Goal: Complete application form

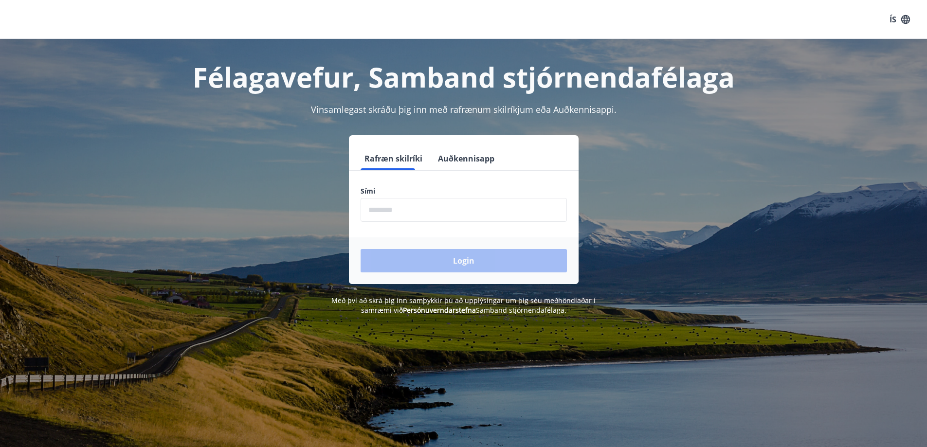
click at [391, 217] on input "phone" at bounding box center [464, 210] width 206 height 24
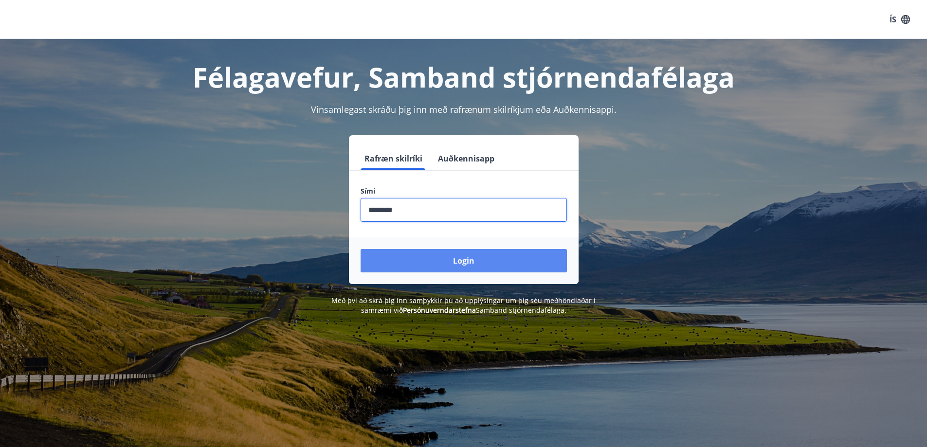
type input "********"
click at [396, 249] on button "Login" at bounding box center [464, 260] width 206 height 23
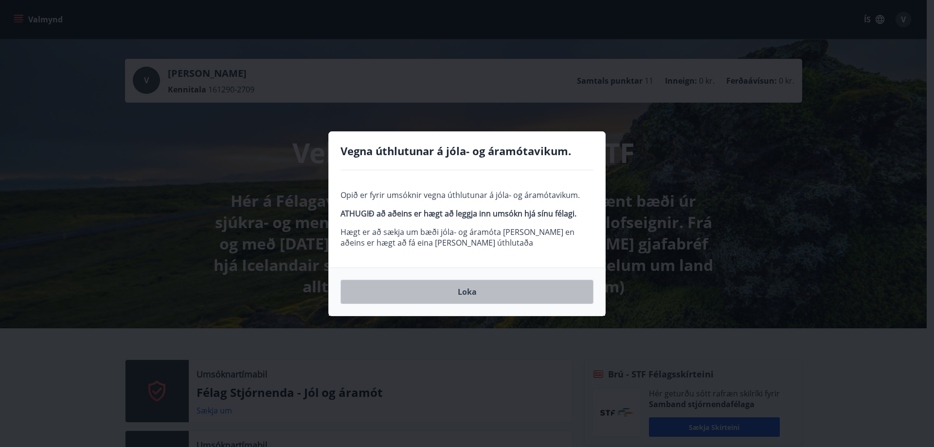
click at [381, 295] on button "Loka" at bounding box center [467, 292] width 253 height 24
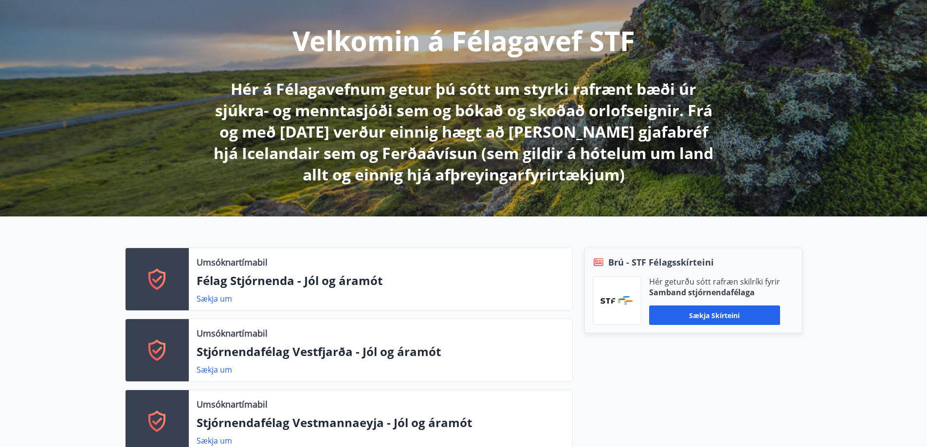
scroll to position [116, 0]
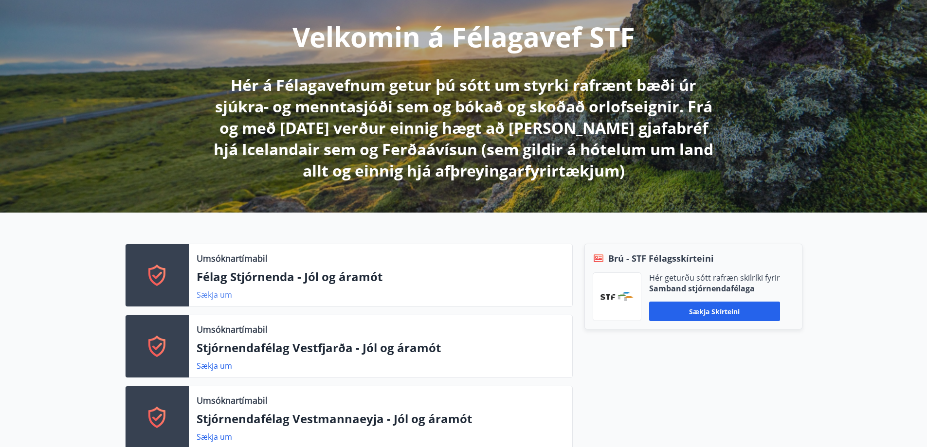
click at [214, 296] on link "Sækja um" at bounding box center [215, 295] width 36 height 11
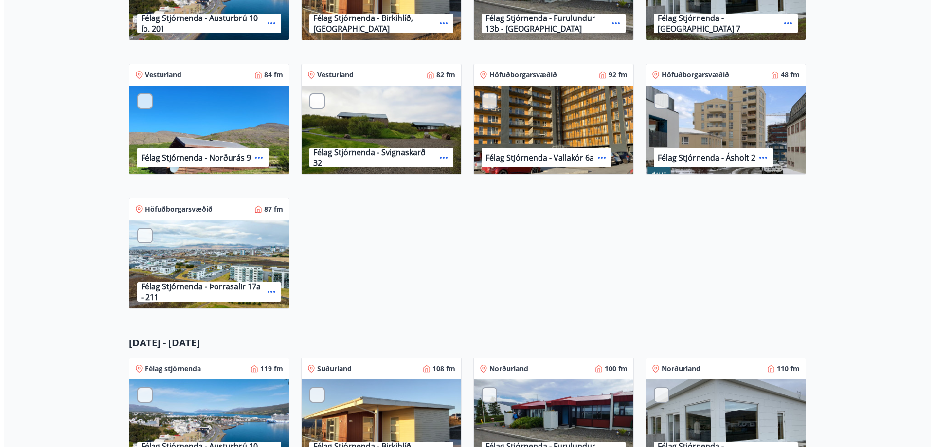
scroll to position [188, 0]
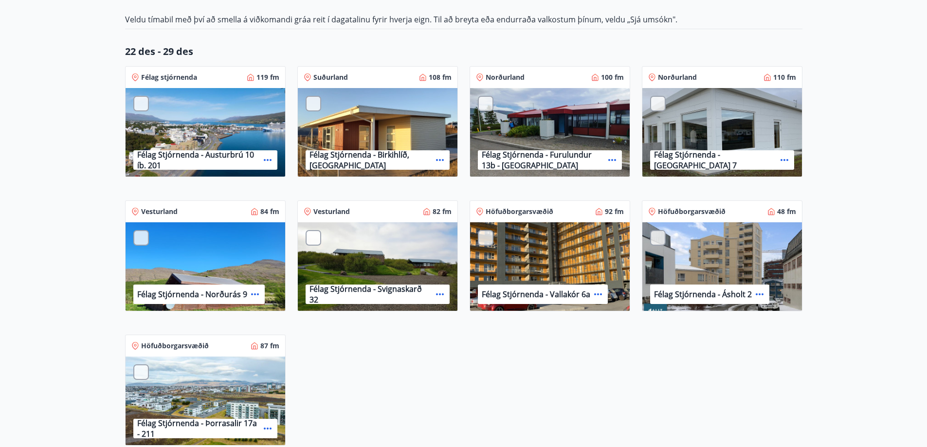
click at [142, 102] on div at bounding box center [141, 104] width 16 height 16
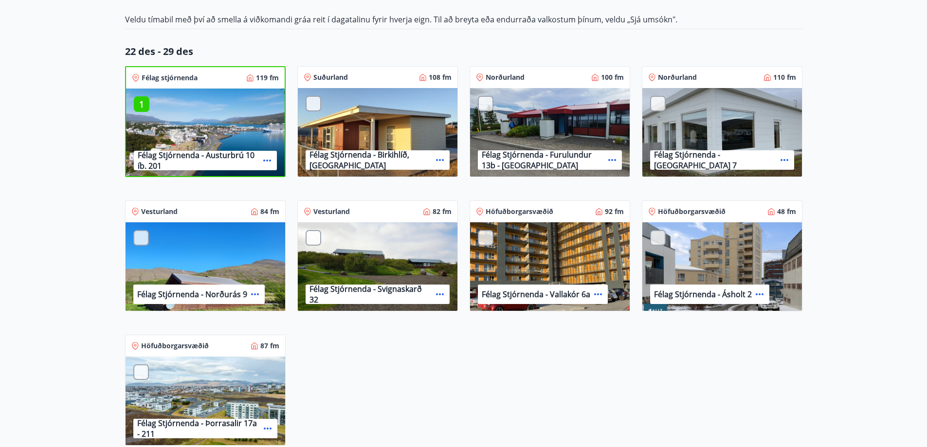
click at [310, 94] on div "Félag Stjórnenda - Birkihlíð, [GEOGRAPHIC_DATA]" at bounding box center [378, 133] width 160 height 90
click at [193, 112] on div "1 Félag Stjórnenda - [GEOGRAPHIC_DATA] 10 íb. 201" at bounding box center [205, 134] width 159 height 90
click at [142, 100] on p "1" at bounding box center [142, 104] width 16 height 13
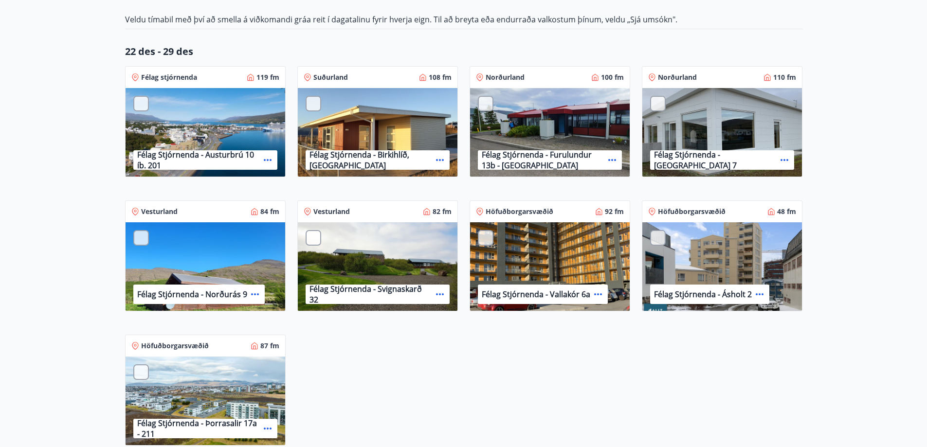
click at [142, 100] on div at bounding box center [141, 104] width 16 height 16
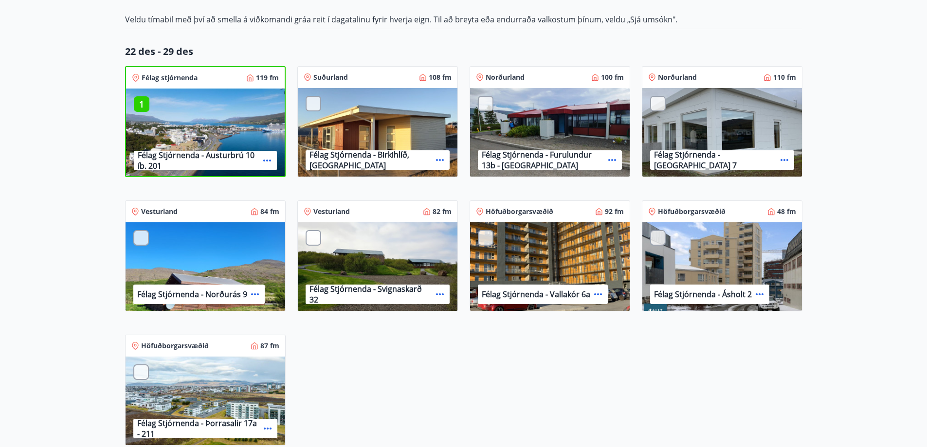
click at [134, 78] on icon at bounding box center [136, 78] width 8 height 8
click at [271, 167] on div "Félag Stjórnenda - Austurbrú 10 íb. 201" at bounding box center [205, 160] width 143 height 19
click at [269, 161] on icon at bounding box center [267, 161] width 12 height 12
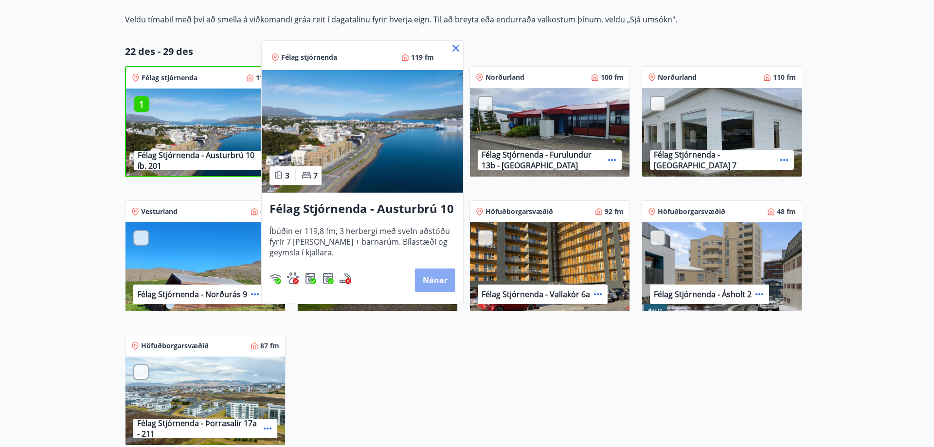
click at [436, 286] on button "Nánar" at bounding box center [435, 280] width 40 height 23
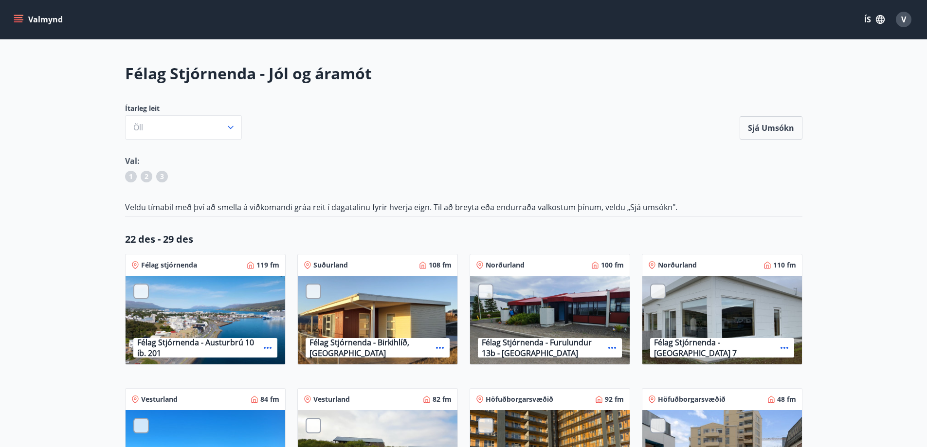
click at [140, 290] on div at bounding box center [141, 292] width 16 height 16
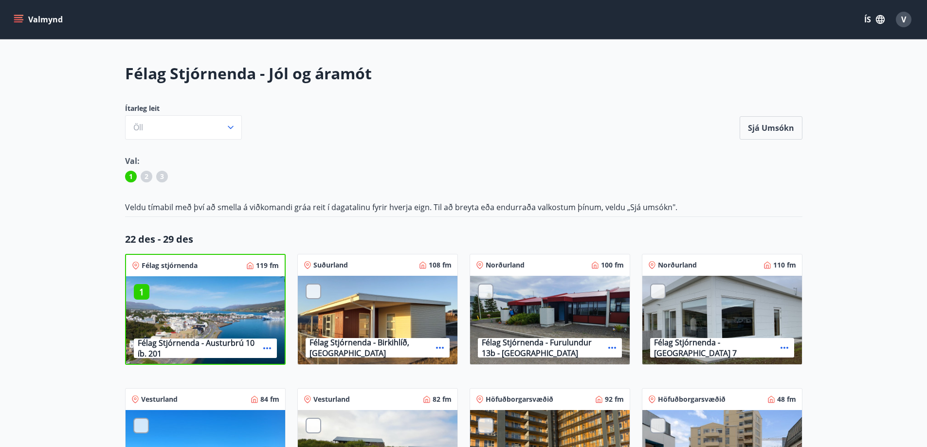
click at [485, 284] on div at bounding box center [486, 292] width 16 height 16
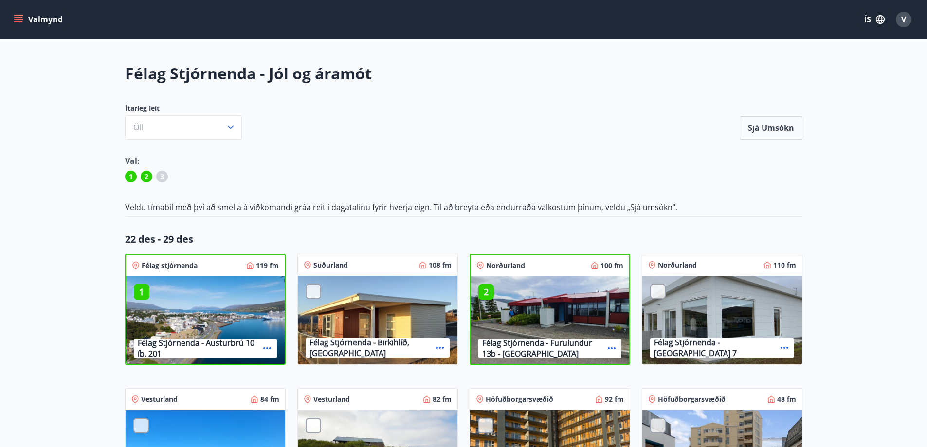
click at [657, 293] on div at bounding box center [658, 292] width 16 height 16
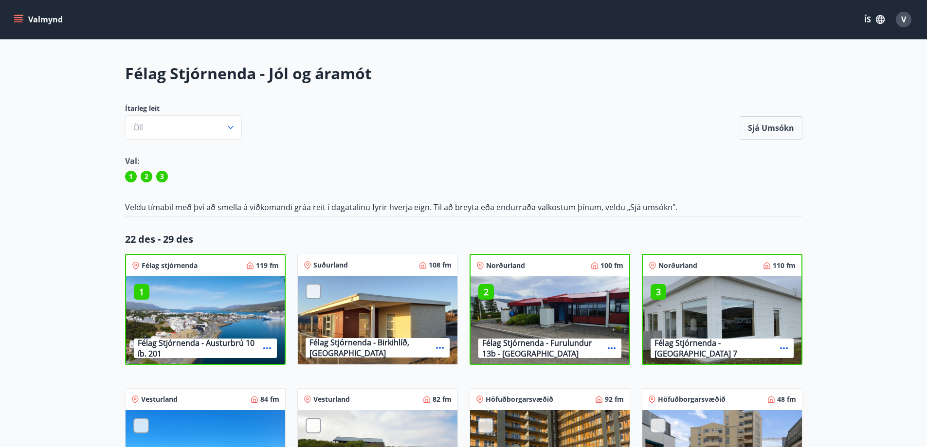
click at [657, 293] on p "3" at bounding box center [659, 292] width 16 height 13
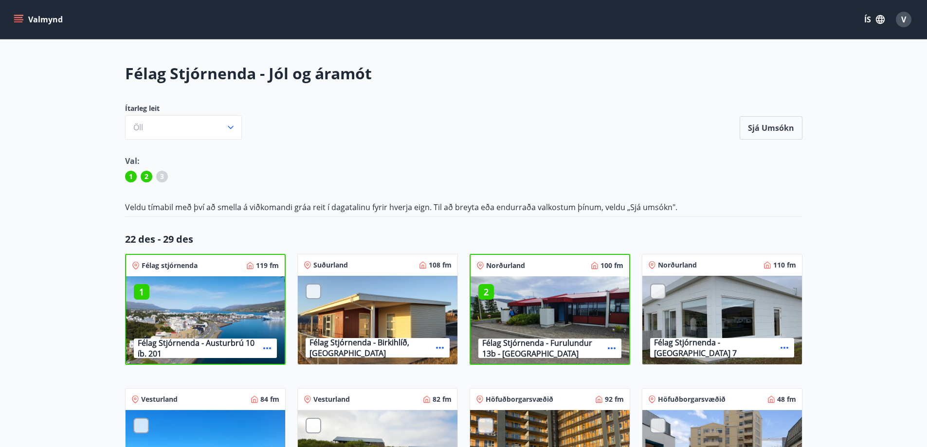
click at [663, 286] on div at bounding box center [658, 292] width 16 height 16
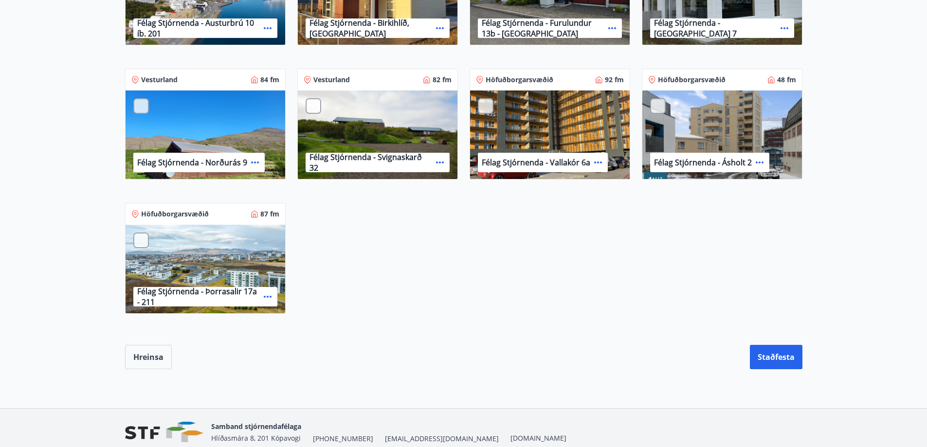
scroll to position [791, 0]
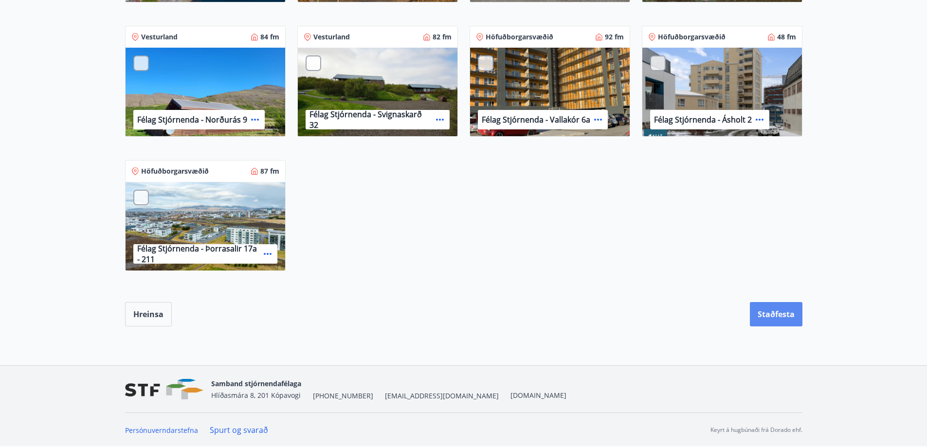
click at [760, 319] on button "Staðfesta" at bounding box center [776, 314] width 53 height 24
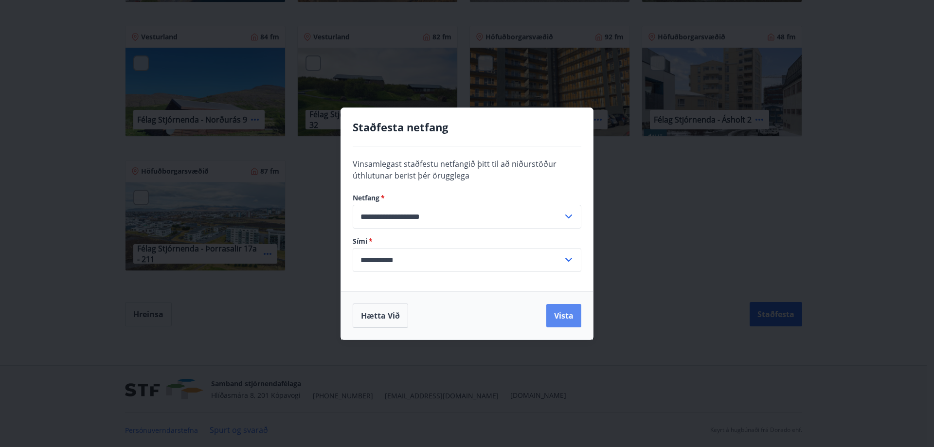
click at [558, 316] on button "Vista" at bounding box center [563, 315] width 35 height 23
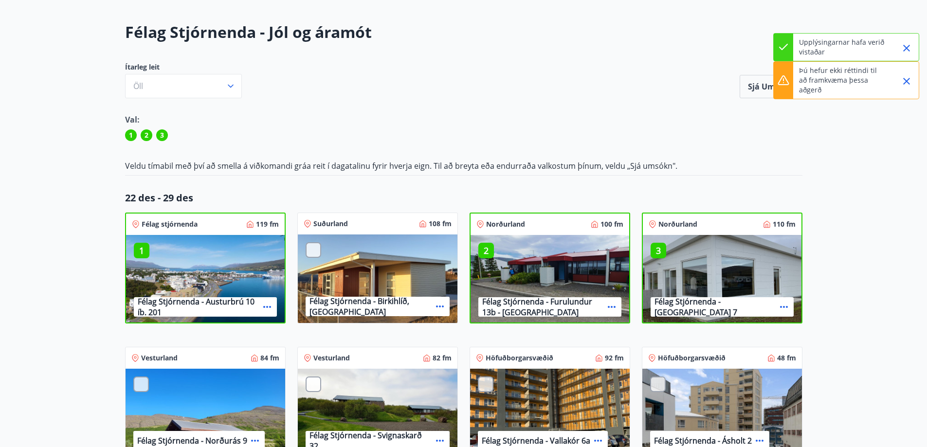
scroll to position [0, 0]
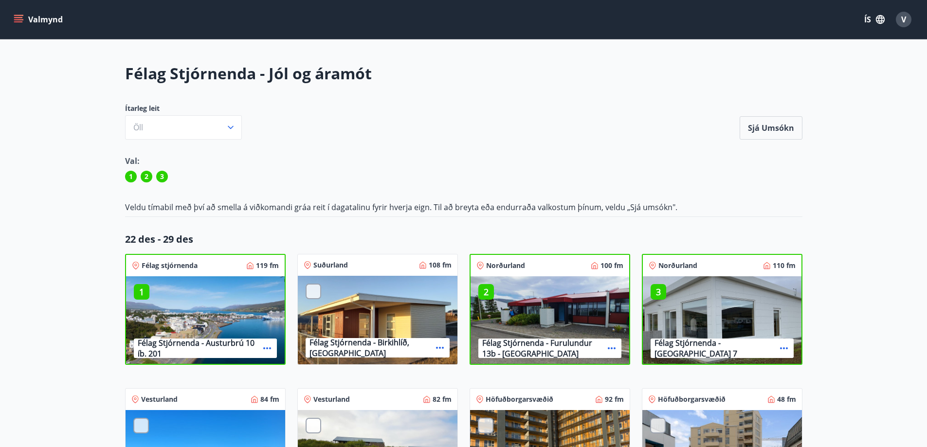
click at [768, 122] on button "Sjá umsókn" at bounding box center [771, 127] width 63 height 23
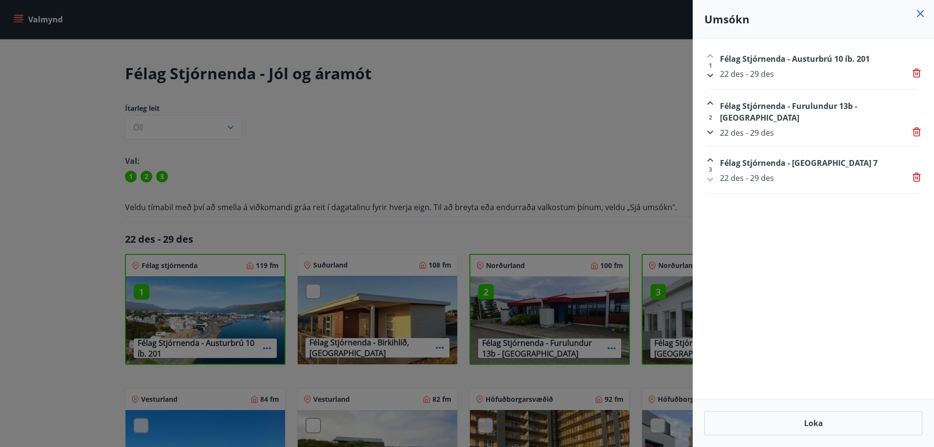
click at [923, 8] on icon at bounding box center [921, 14] width 12 height 12
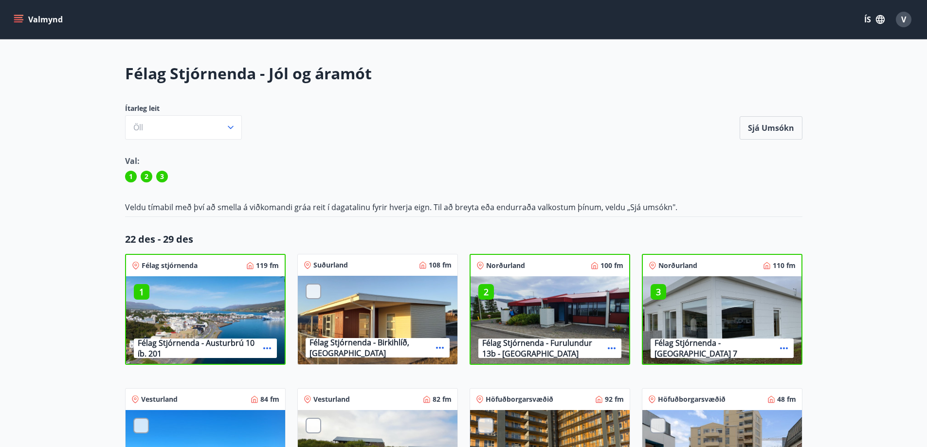
click at [61, 19] on button "Valmynd" at bounding box center [39, 20] width 55 height 18
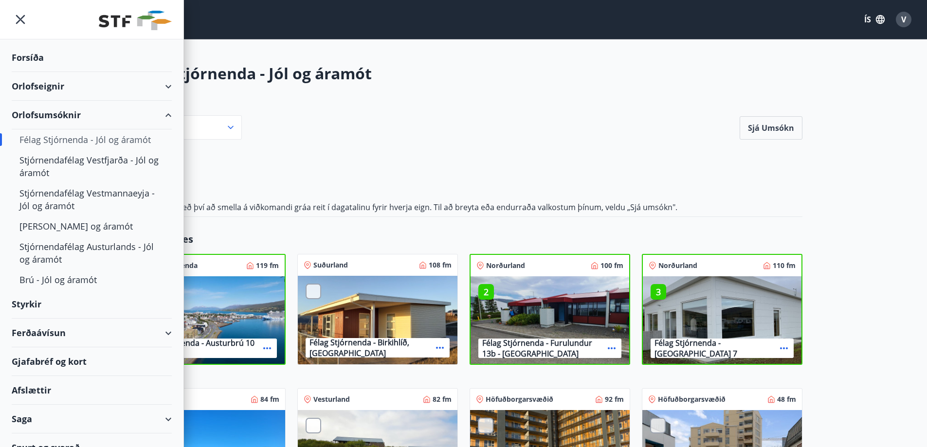
click at [22, 79] on div "Orlofseignir" at bounding box center [92, 86] width 160 height 29
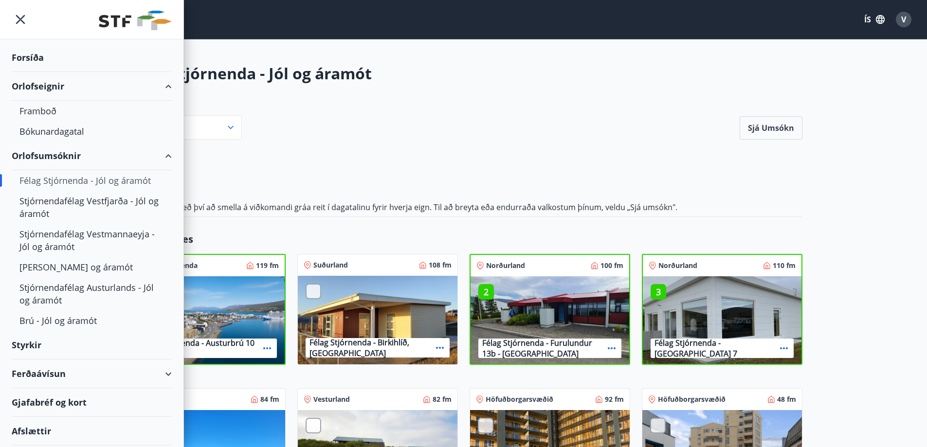
click at [28, 60] on div "Forsíða" at bounding box center [92, 57] width 160 height 29
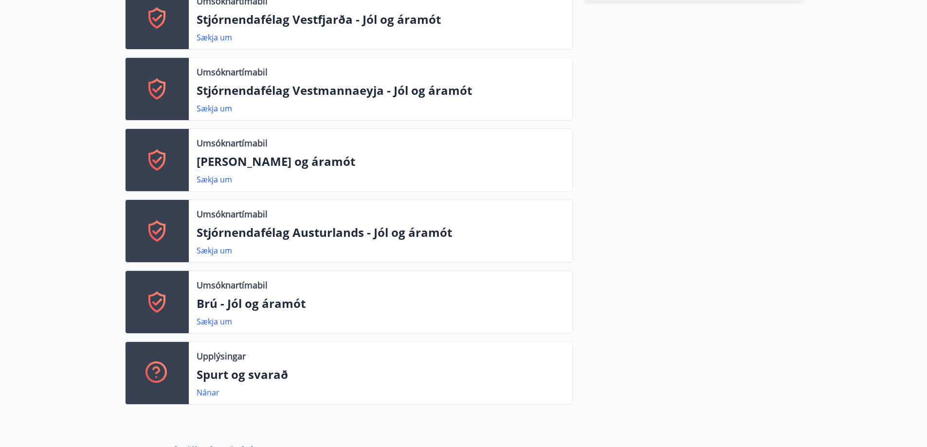
scroll to position [445, 0]
click at [206, 321] on link "Sækja um" at bounding box center [215, 321] width 36 height 11
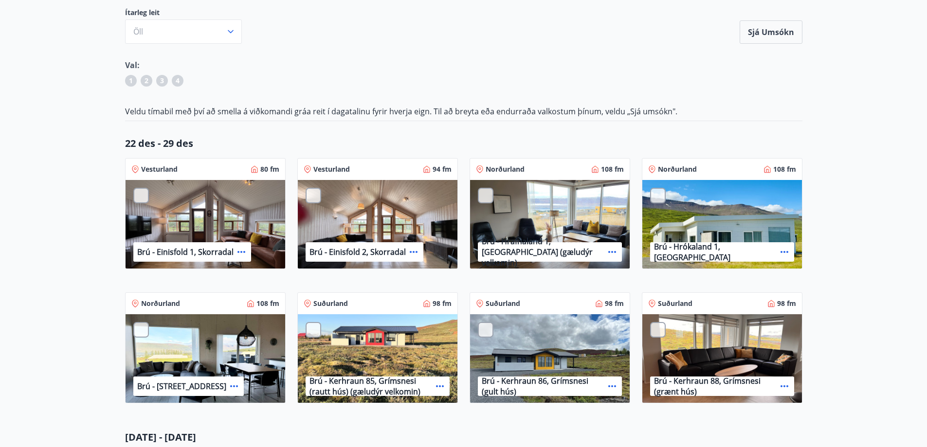
scroll to position [96, 0]
click at [484, 193] on div at bounding box center [486, 195] width 16 height 16
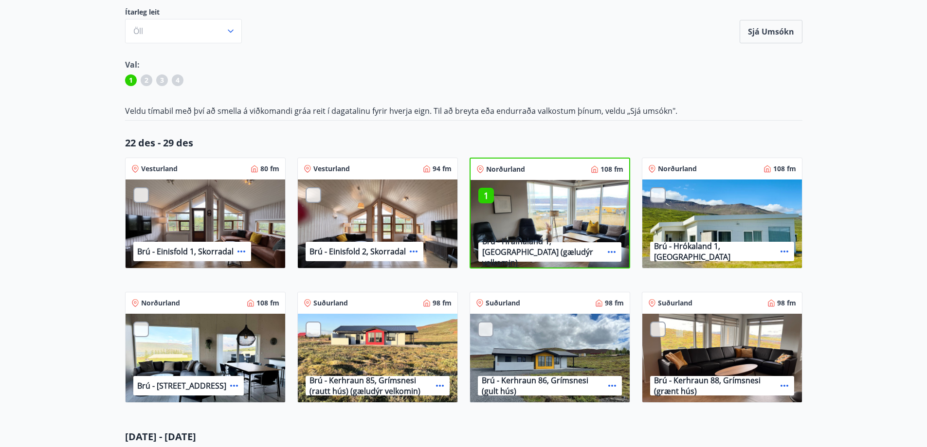
drag, startPoint x: 656, startPoint y: 196, endPoint x: 692, endPoint y: 210, distance: 38.7
click at [692, 210] on div "Brú - Hrókaland 1, [GEOGRAPHIC_DATA]" at bounding box center [722, 225] width 160 height 90
click at [655, 195] on div at bounding box center [658, 195] width 16 height 16
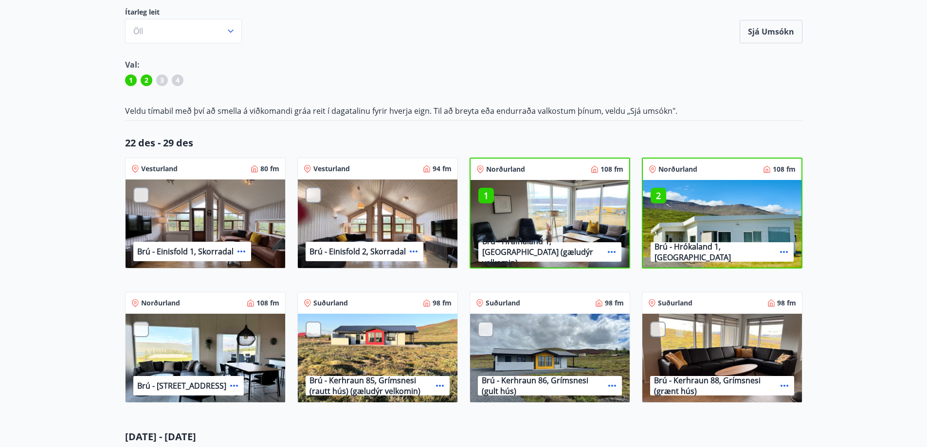
scroll to position [190, 0]
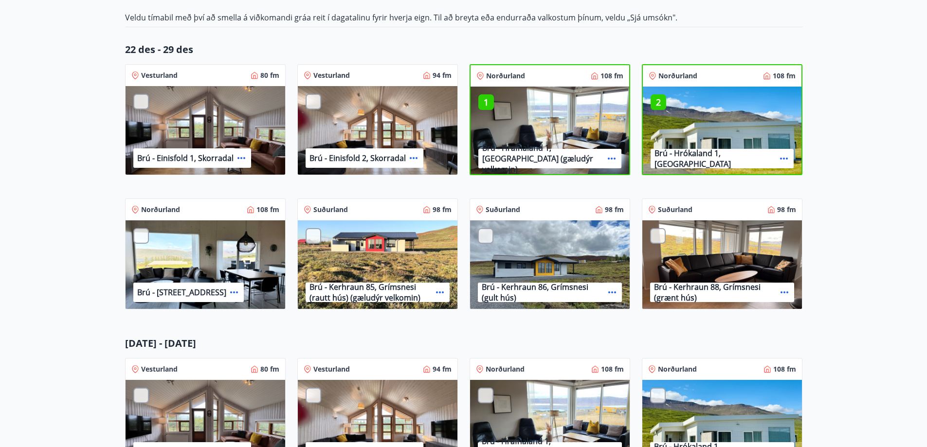
click at [138, 228] on div "Brú - [STREET_ADDRESS]" at bounding box center [206, 265] width 160 height 90
click at [138, 230] on div at bounding box center [141, 236] width 16 height 16
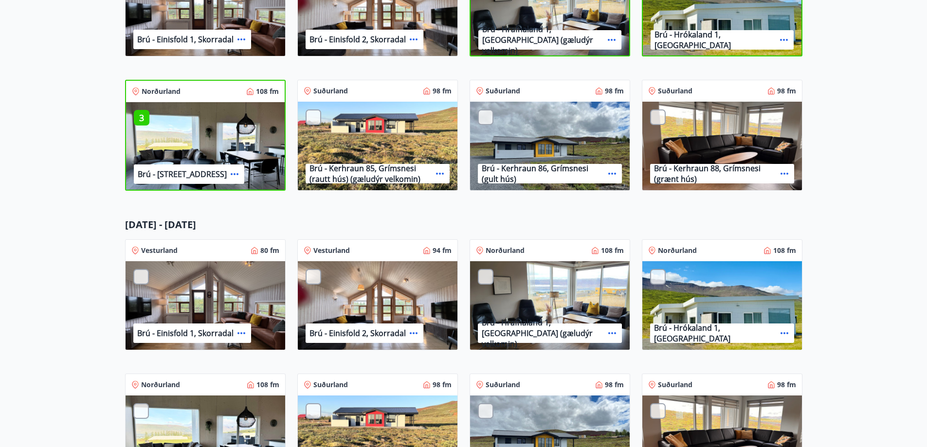
scroll to position [522, 0]
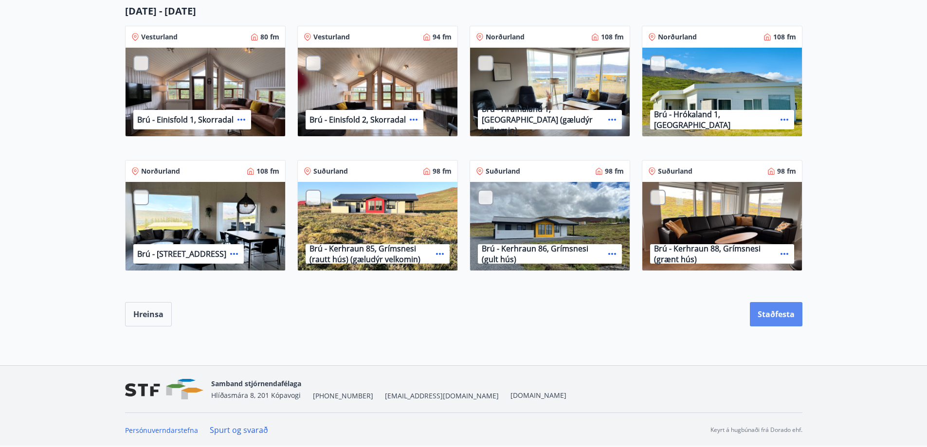
click at [787, 311] on button "Staðfesta" at bounding box center [776, 314] width 53 height 24
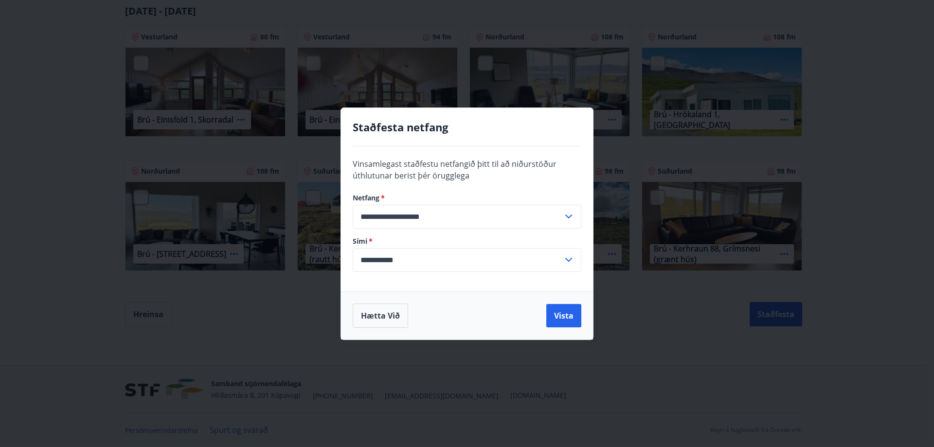
click at [542, 319] on div "Hætta við Vista" at bounding box center [467, 316] width 229 height 24
click at [555, 316] on button "Vista" at bounding box center [563, 315] width 35 height 23
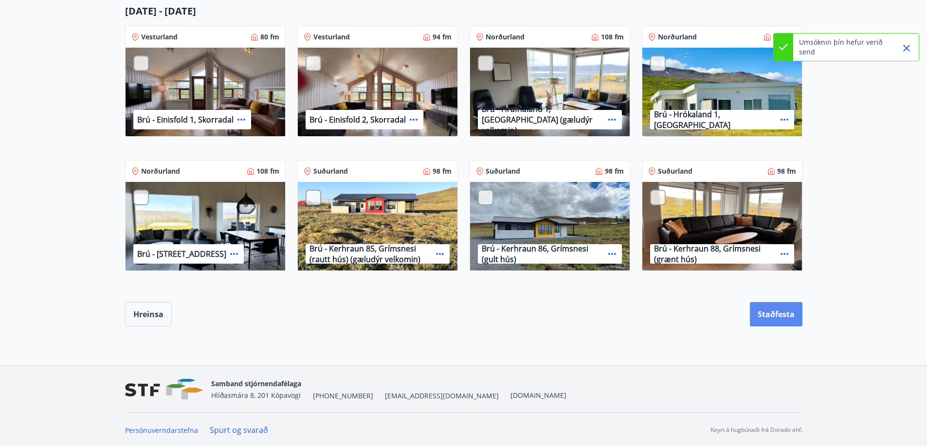
click at [773, 314] on button "Staðfesta" at bounding box center [776, 314] width 53 height 24
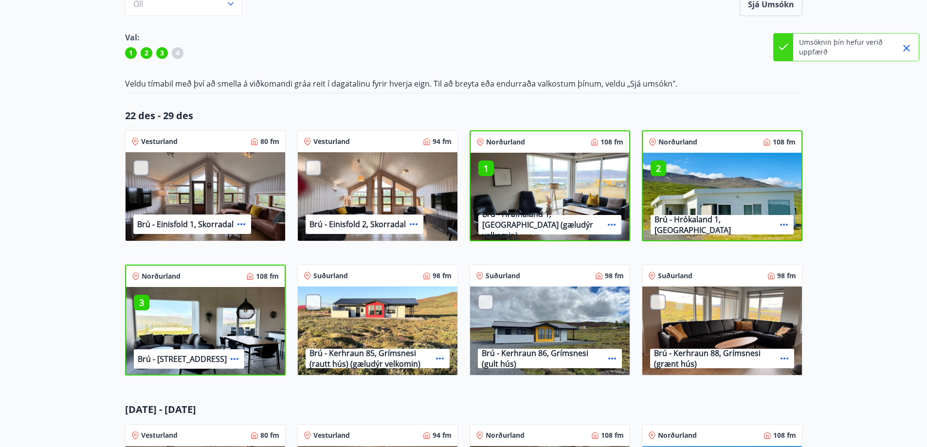
scroll to position [0, 0]
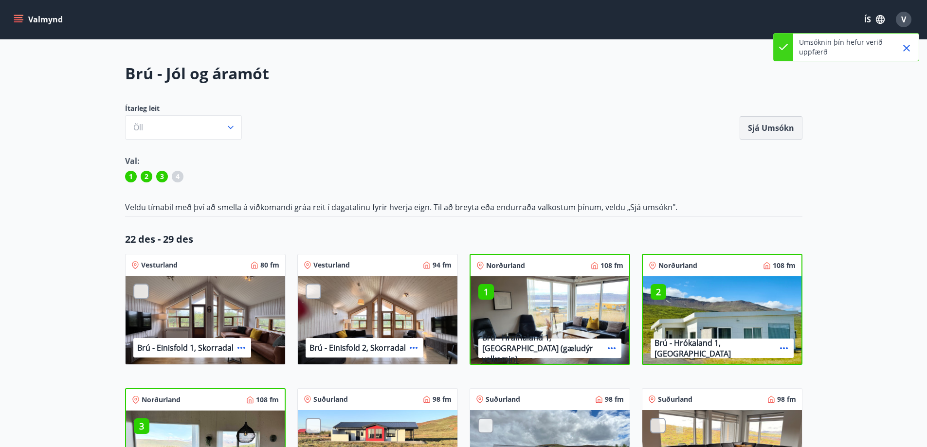
click at [766, 127] on button "Sjá umsókn" at bounding box center [771, 127] width 63 height 23
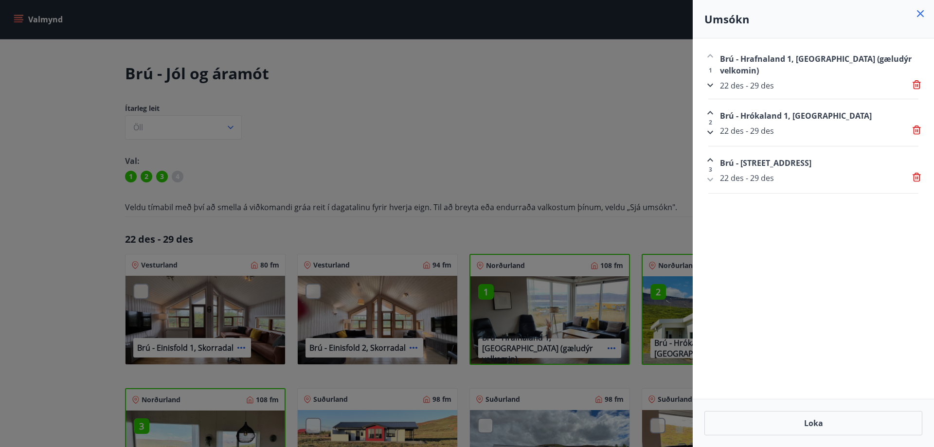
click at [375, 95] on div at bounding box center [467, 223] width 934 height 447
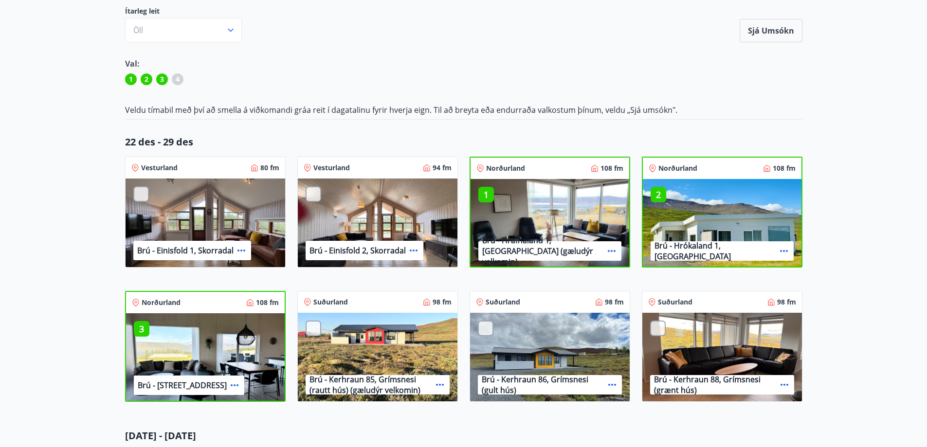
scroll to position [97, 0]
click at [517, 18] on div "Ítarleg leit [PERSON_NAME] umsókn" at bounding box center [463, 25] width 677 height 36
